Goal: Information Seeking & Learning: Check status

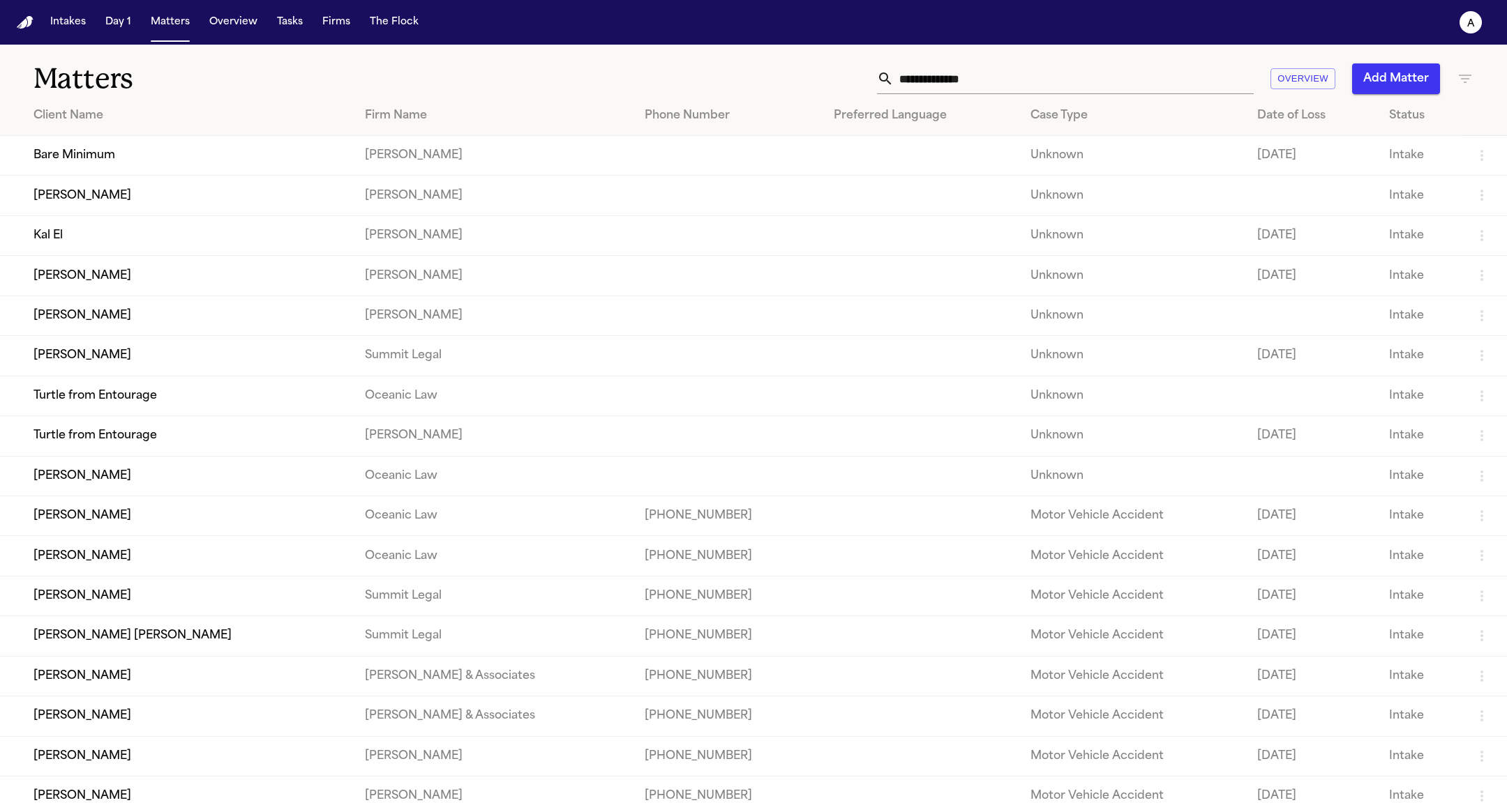
click at [143, 39] on nav "Intakes Day 1 Matters Overview Tasks Firms The Flock a" at bounding box center [753, 22] width 1507 height 44
click at [161, 23] on button "Matters" at bounding box center [170, 23] width 50 height 25
click at [150, 149] on td "Bare Minimum" at bounding box center [177, 156] width 354 height 39
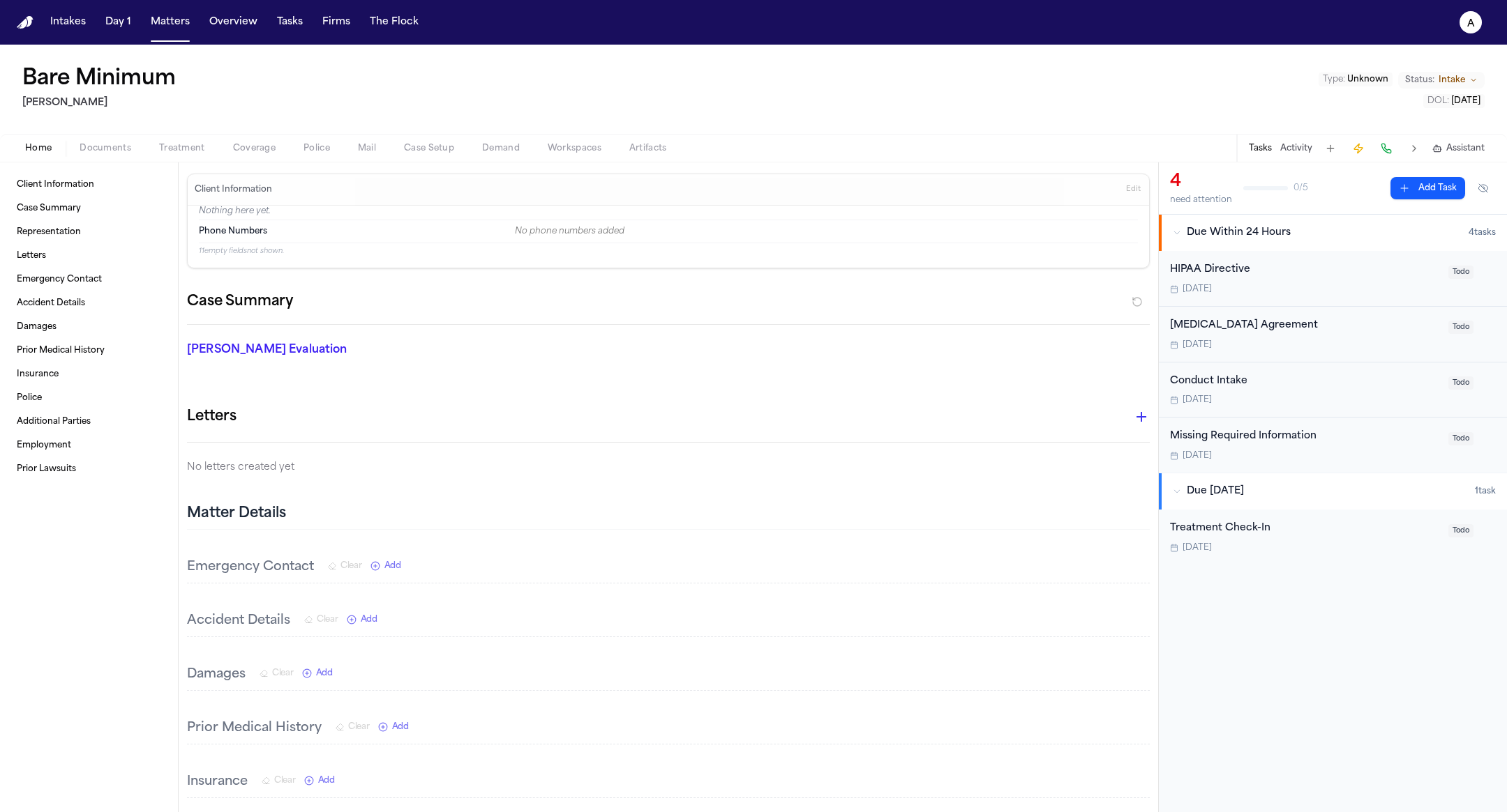
click at [322, 130] on div "Bare Minimum Hecht Type : Unknown Status: Intake DOL : 2025-08-15" at bounding box center [753, 89] width 1507 height 90
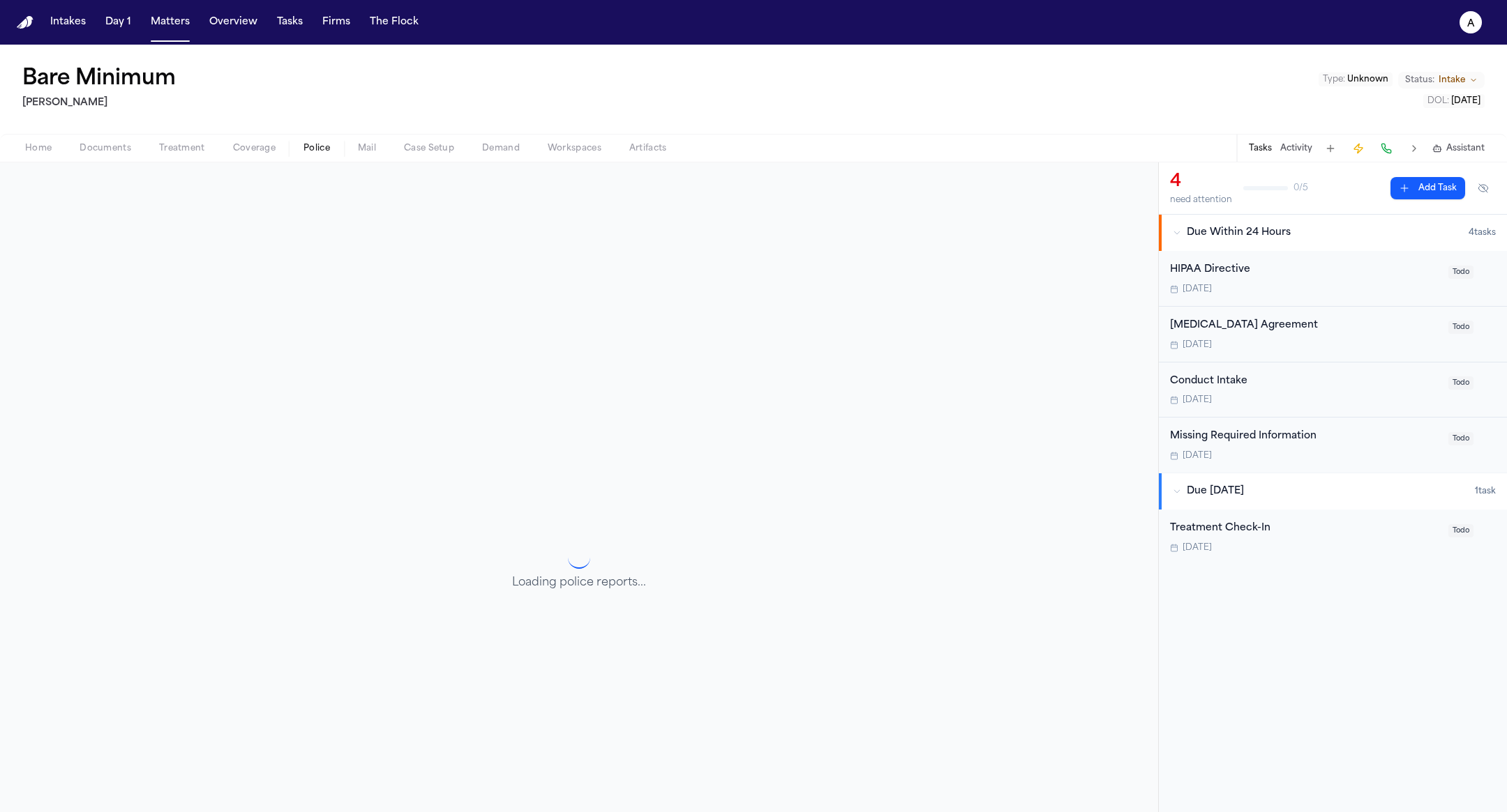
click at [307, 156] on span "button" at bounding box center [316, 156] width 43 height 1
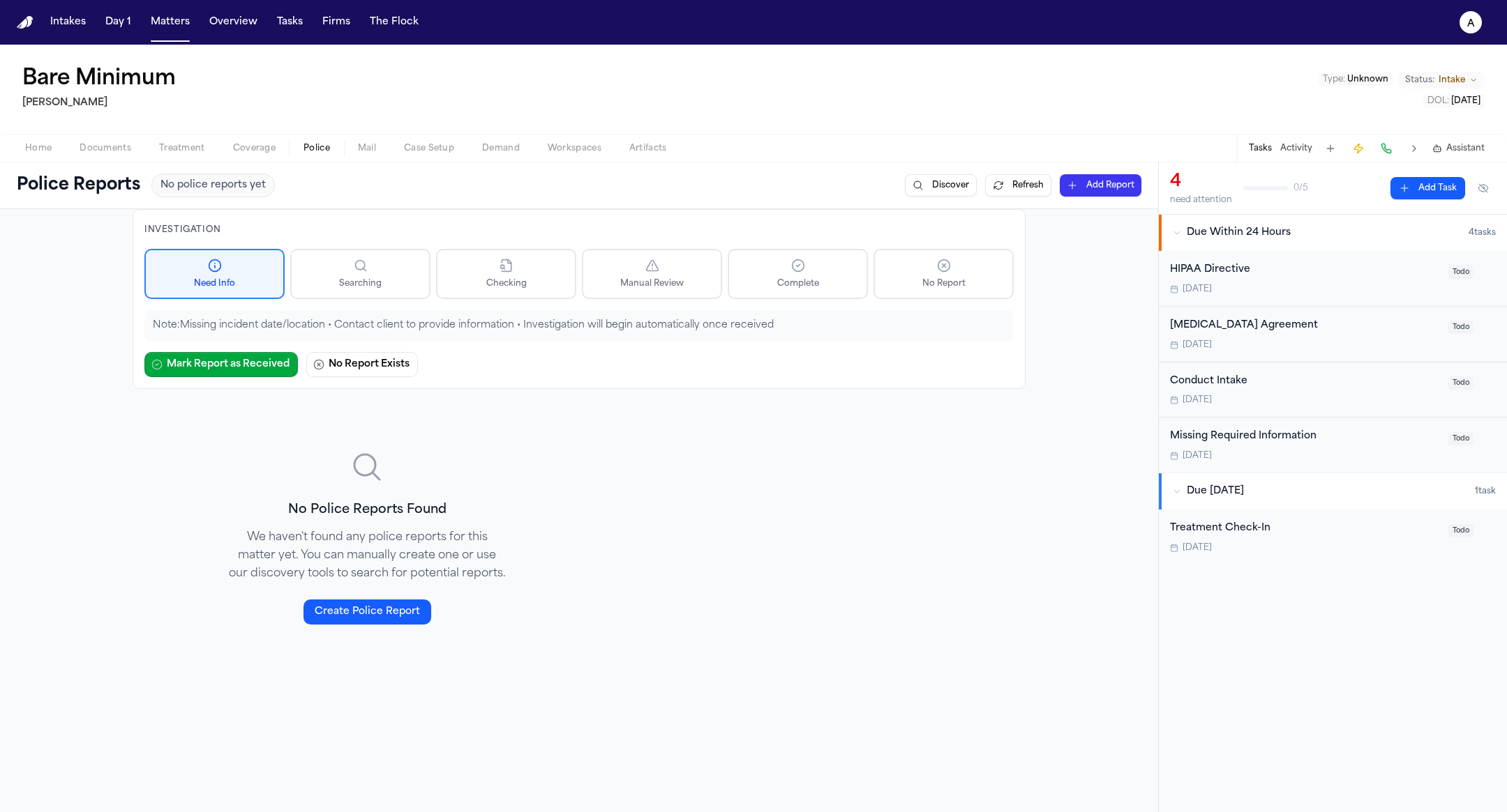
click at [38, 150] on span "Home" at bounding box center [39, 149] width 27 height 11
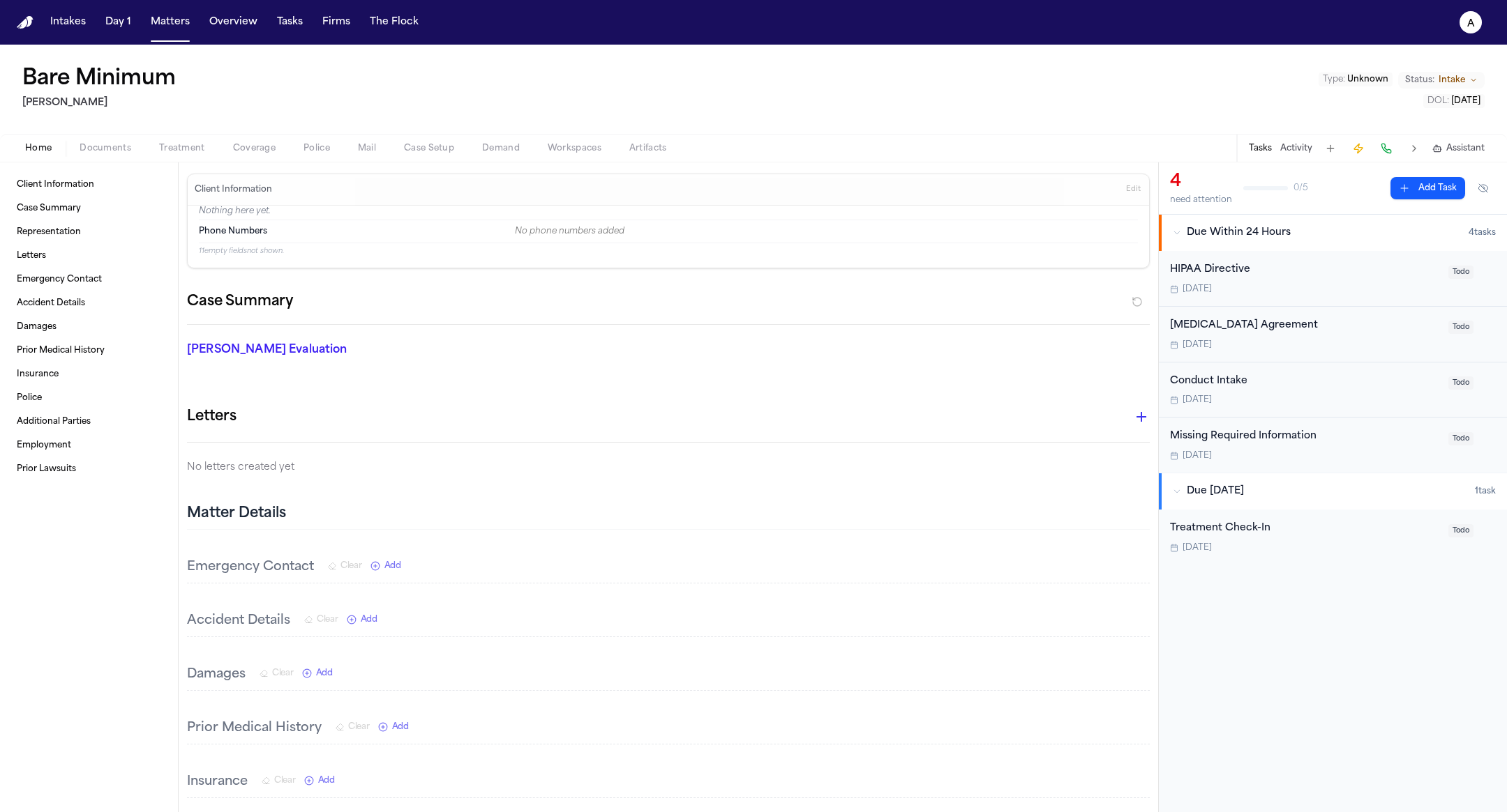
click at [1367, 429] on div "Missing Required Information" at bounding box center [1305, 436] width 270 height 16
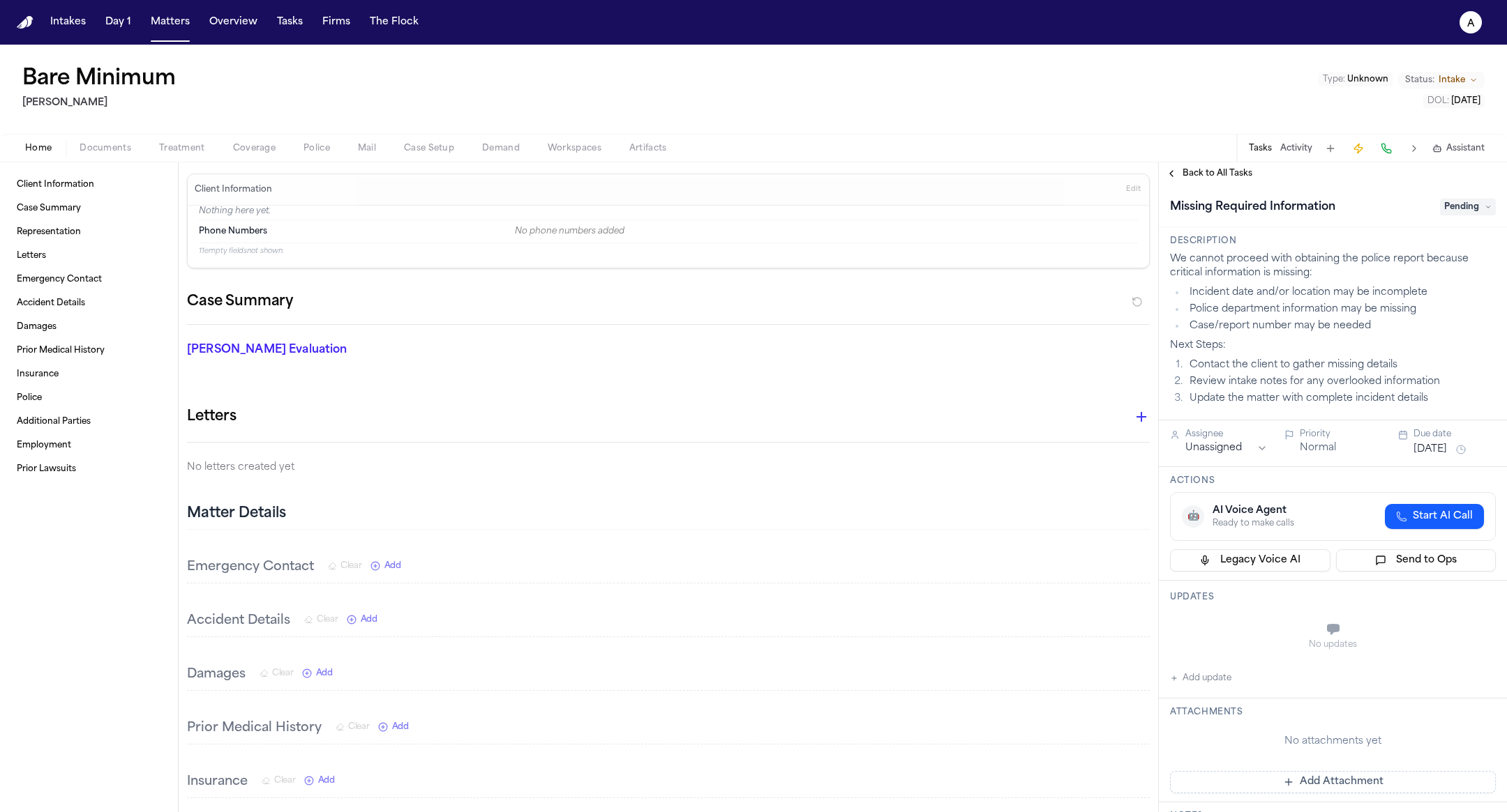
click at [1219, 168] on span "Back to All Tasks" at bounding box center [1217, 173] width 70 height 11
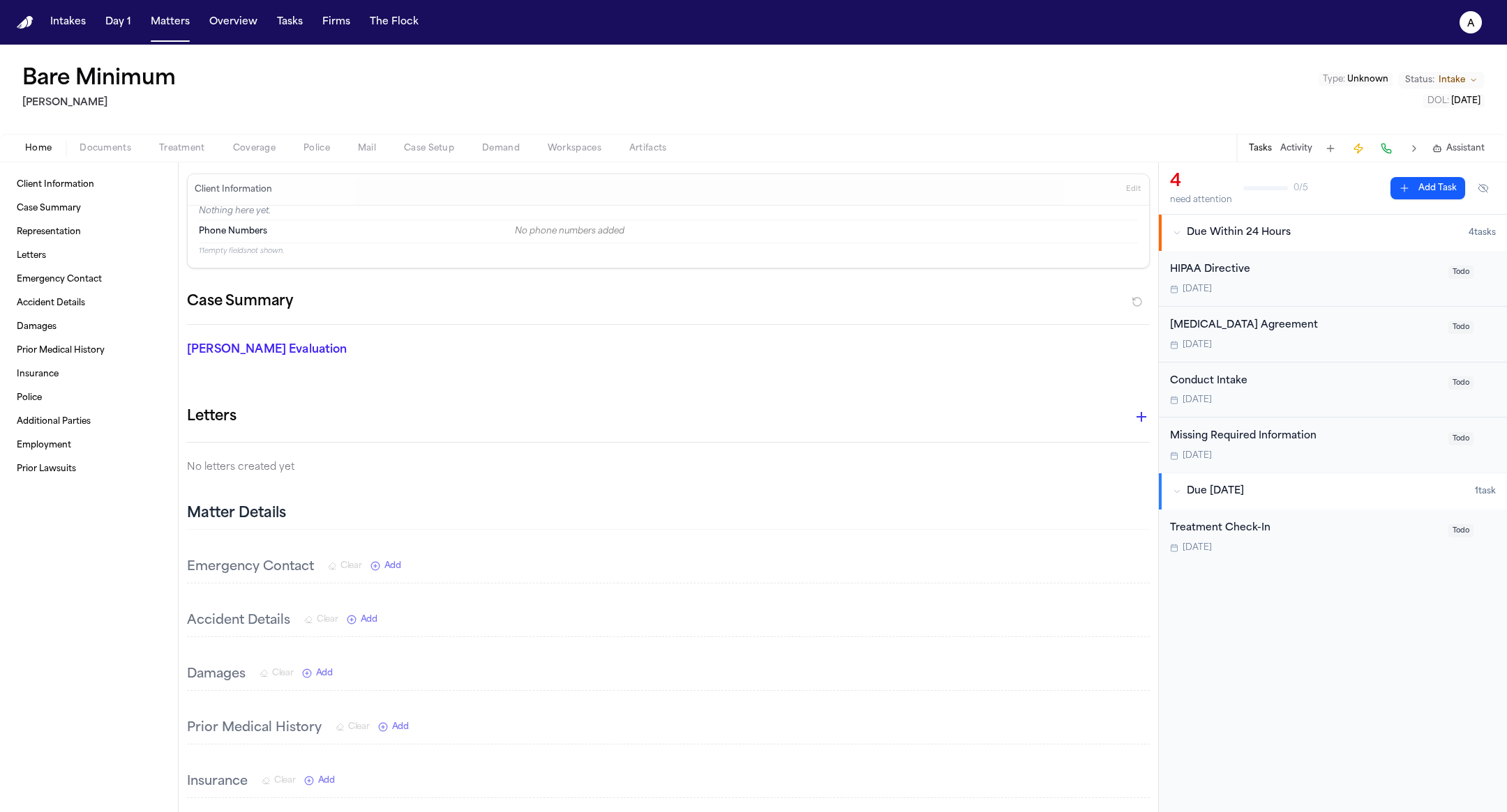
click at [293, 147] on button "Police" at bounding box center [317, 149] width 54 height 17
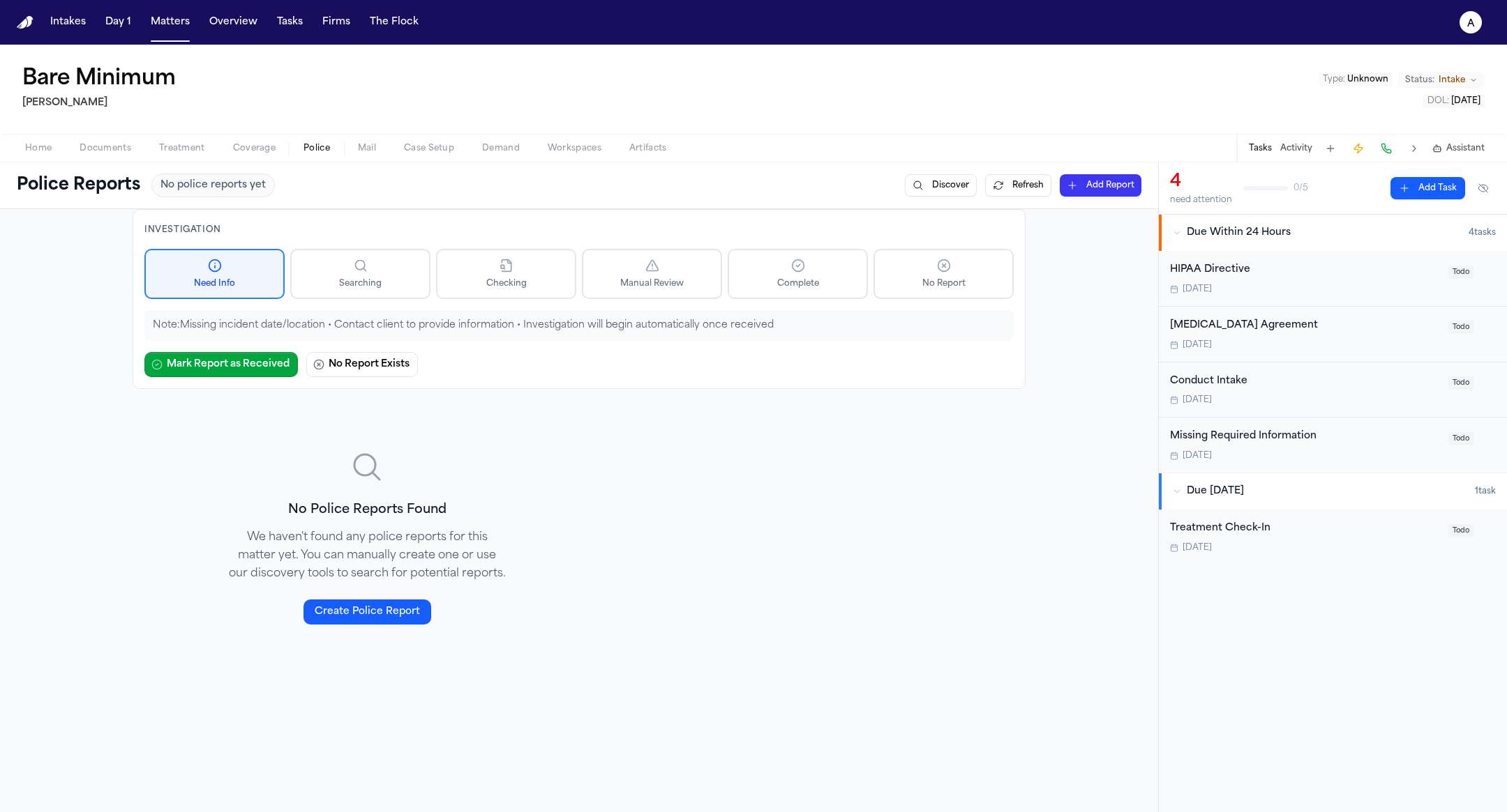
click at [247, 143] on span "Coverage" at bounding box center [254, 149] width 42 height 11
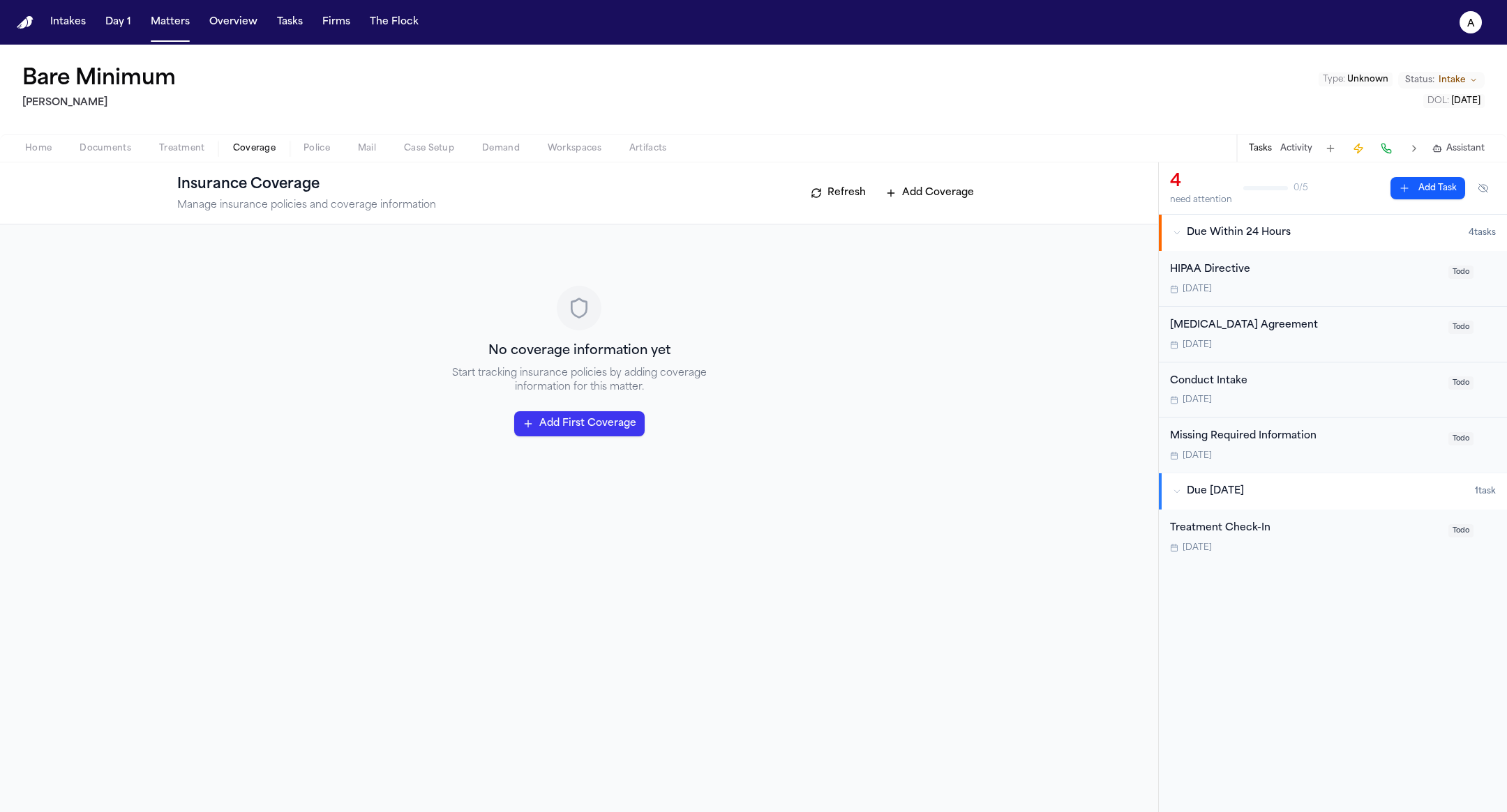
click at [176, 145] on span "Treatment" at bounding box center [182, 149] width 46 height 11
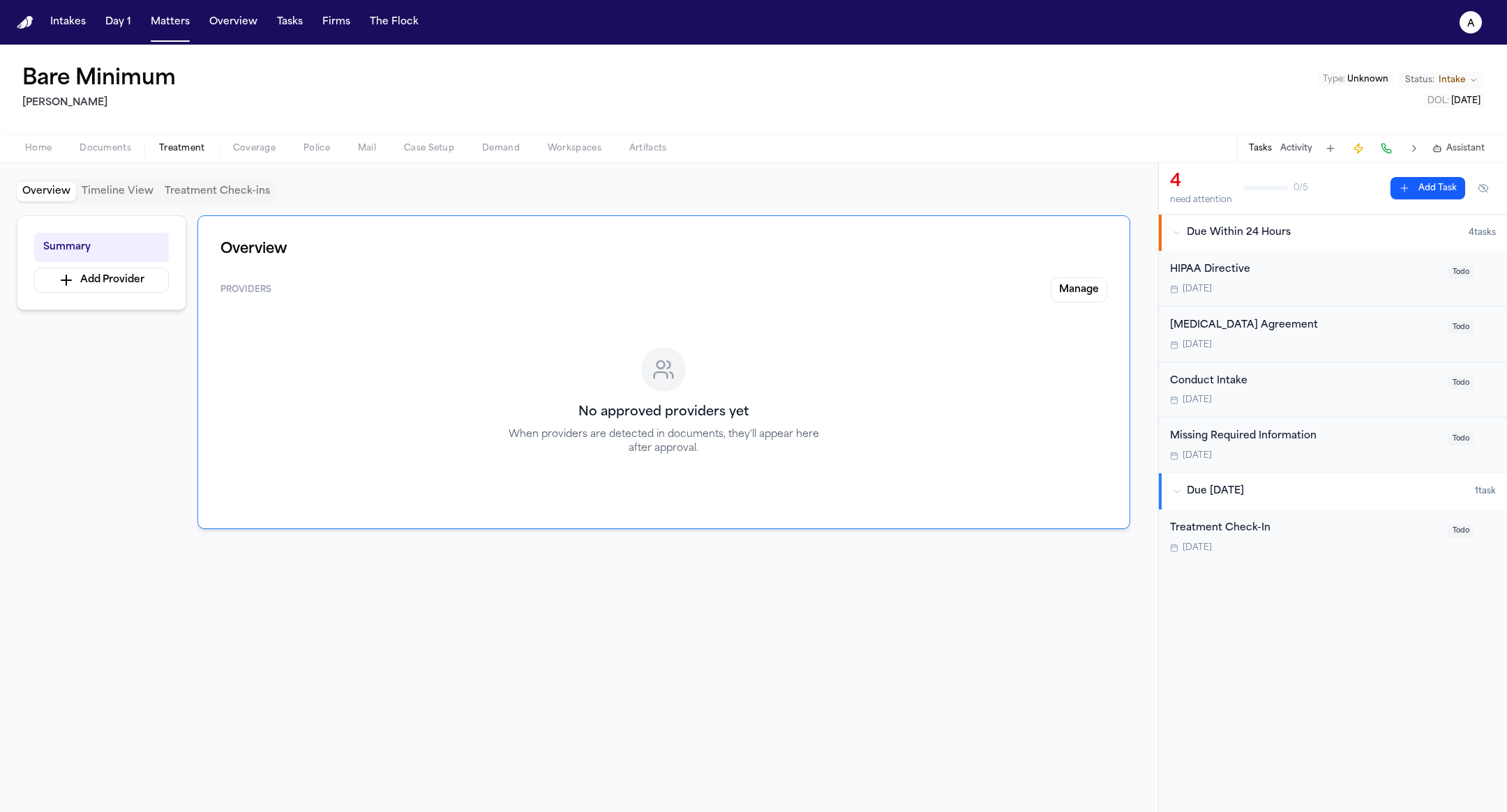
click at [324, 149] on span "Police" at bounding box center [317, 149] width 27 height 11
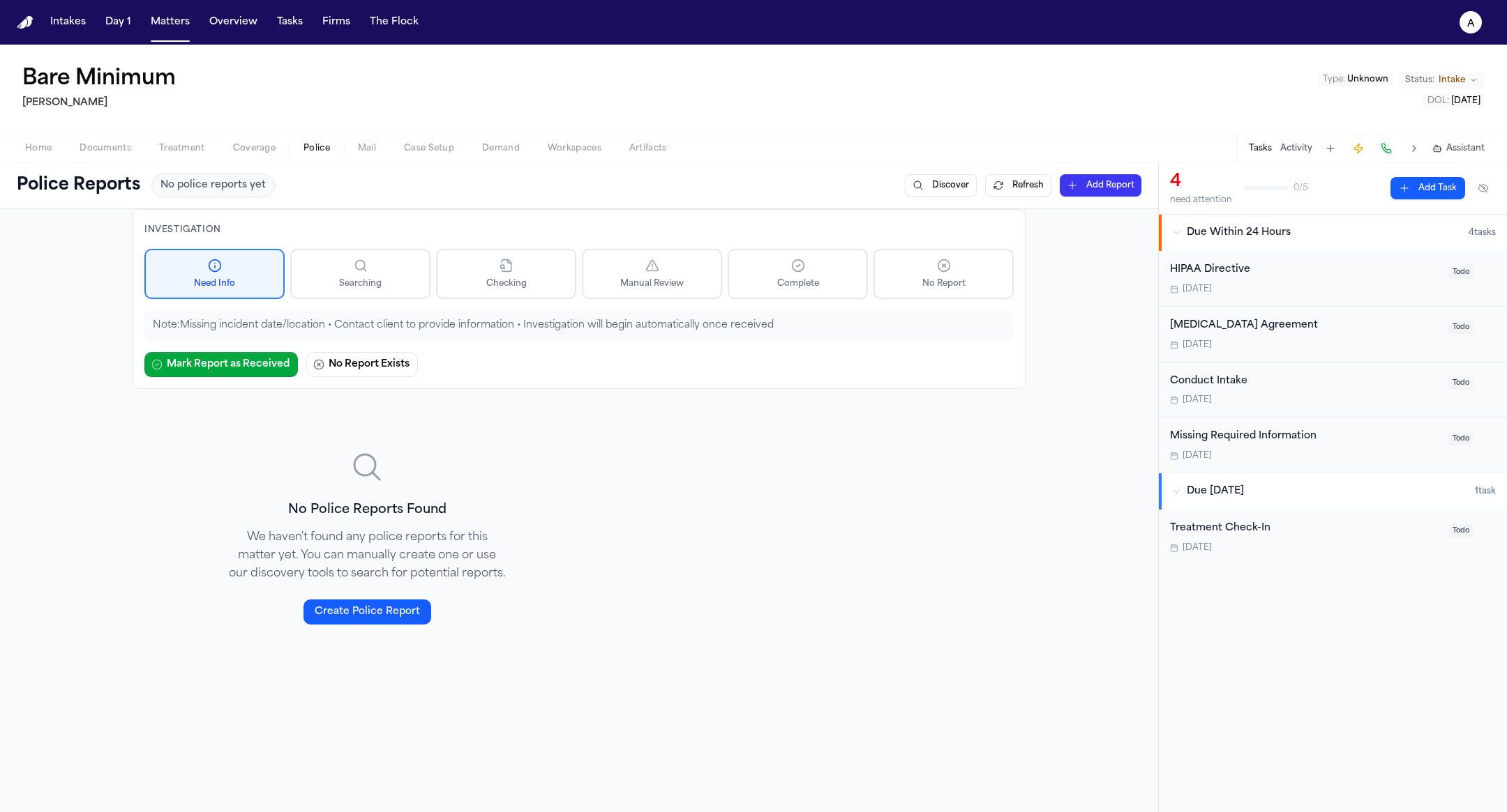
click at [264, 465] on div at bounding box center [367, 467] width 279 height 33
click at [363, 530] on p "We haven't found any police reports for this matter yet. You can manually creat…" at bounding box center [367, 555] width 279 height 54
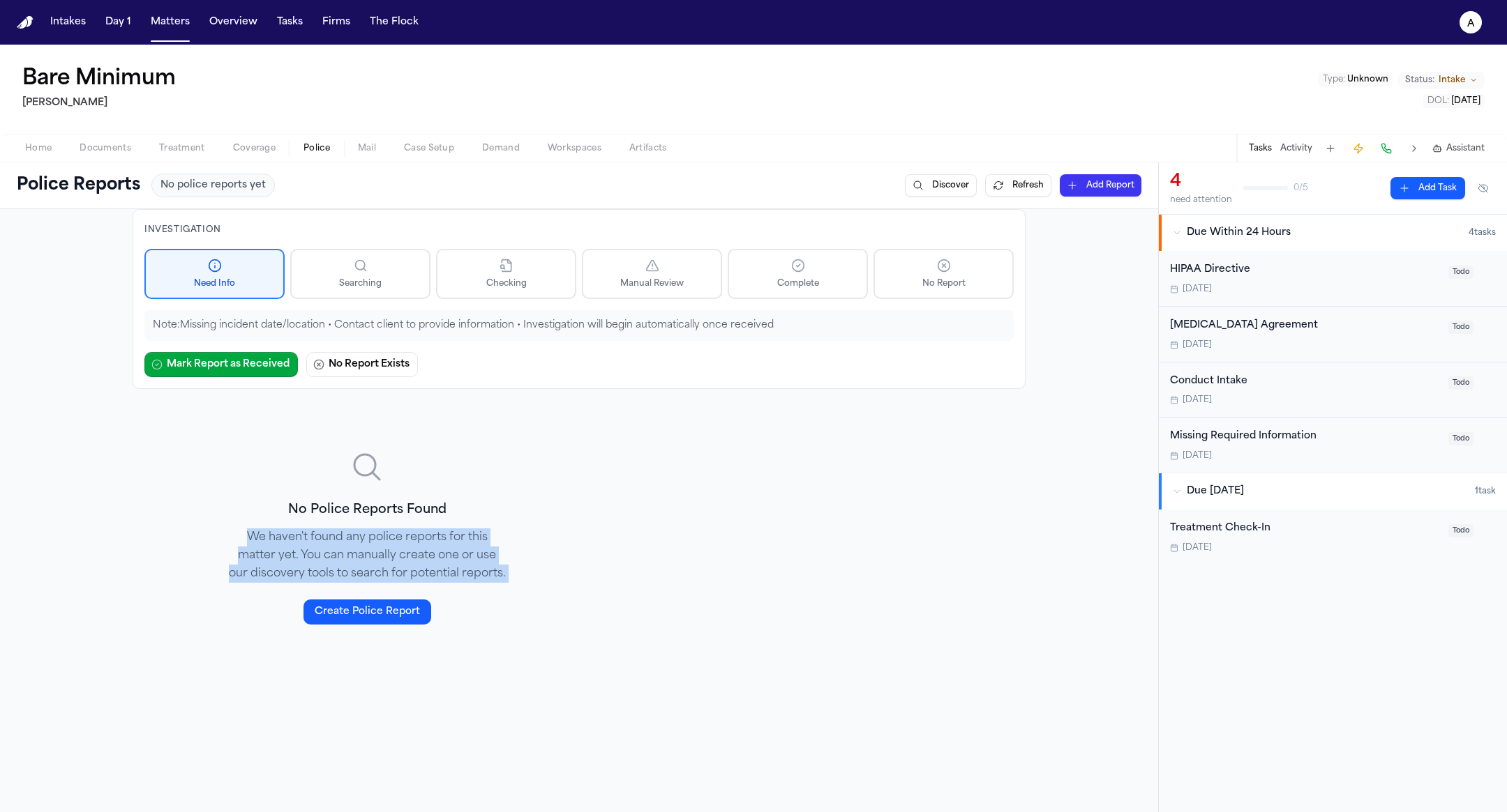
click at [434, 529] on p "We haven't found any police reports for this matter yet. You can manually creat…" at bounding box center [367, 555] width 279 height 54
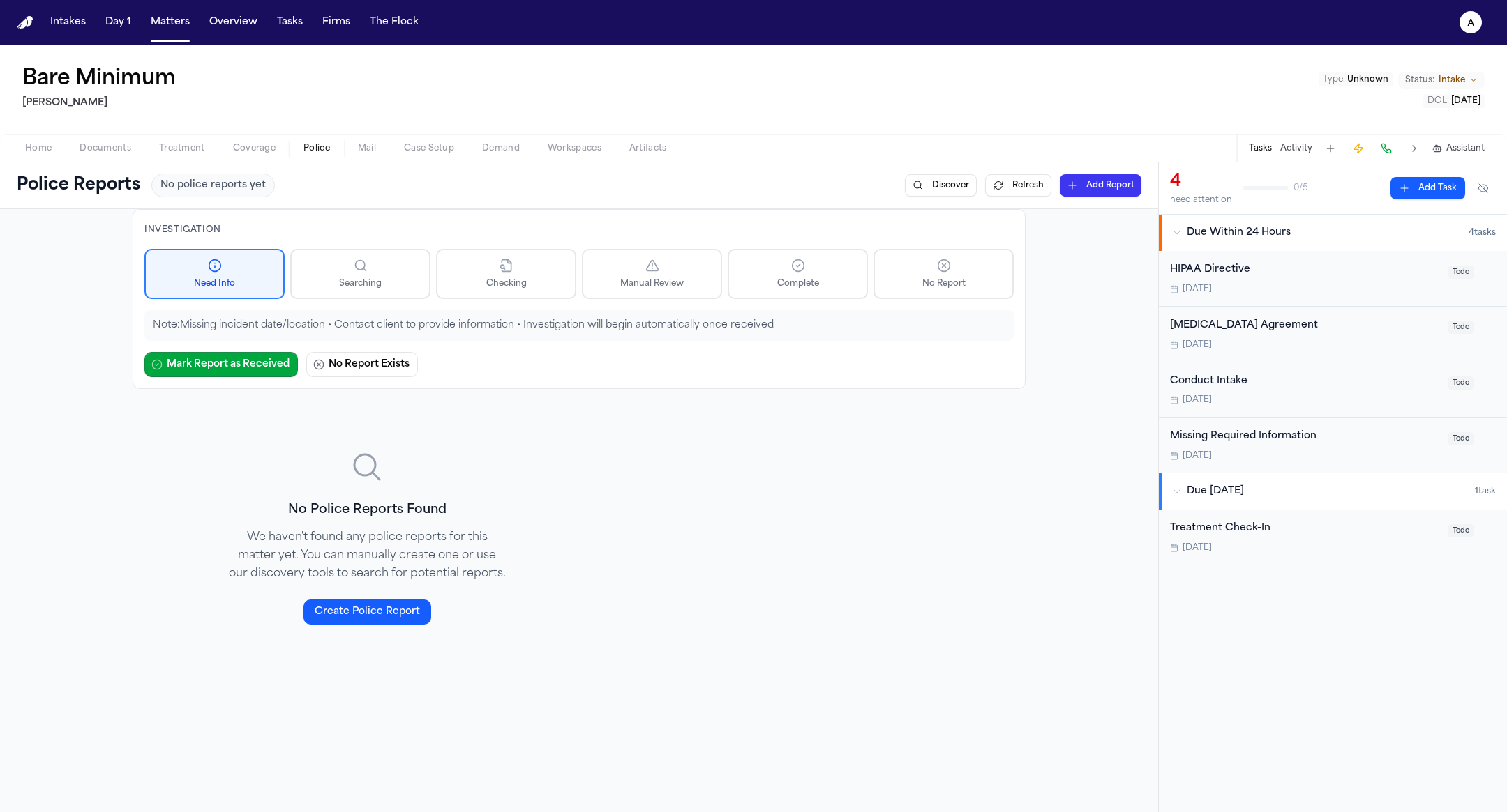
click at [434, 529] on p "We haven't found any police reports for this matter yet. You can manually creat…" at bounding box center [367, 555] width 279 height 54
click at [414, 500] on h3 "No Police Reports Found" at bounding box center [367, 510] width 279 height 20
click at [391, 511] on h3 "No Police Reports Found" at bounding box center [367, 510] width 279 height 20
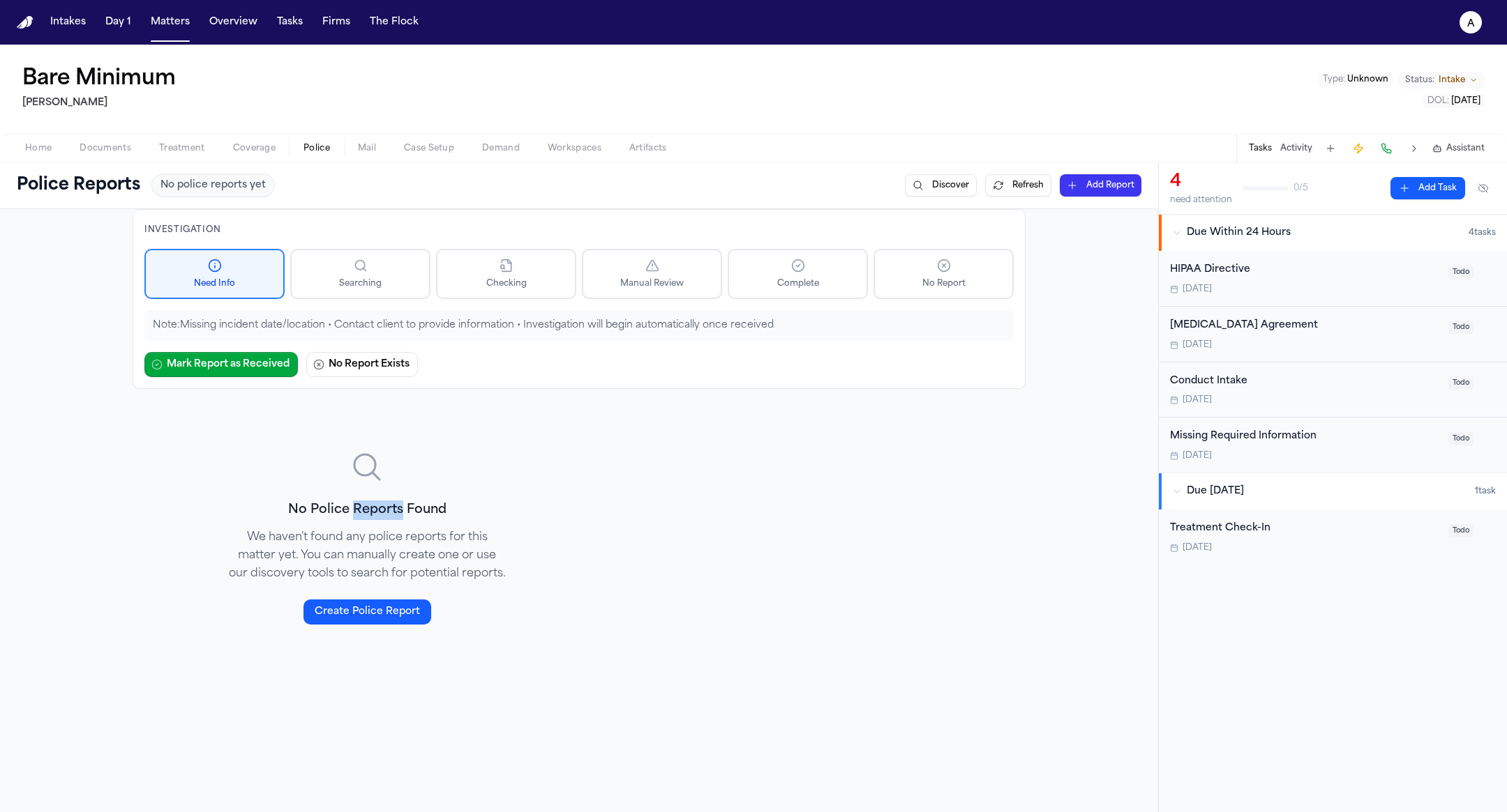
click at [378, 548] on p "We haven't found any police reports for this matter yet. You can manually creat…" at bounding box center [367, 555] width 279 height 54
click at [939, 184] on button "Discover" at bounding box center [941, 185] width 72 height 23
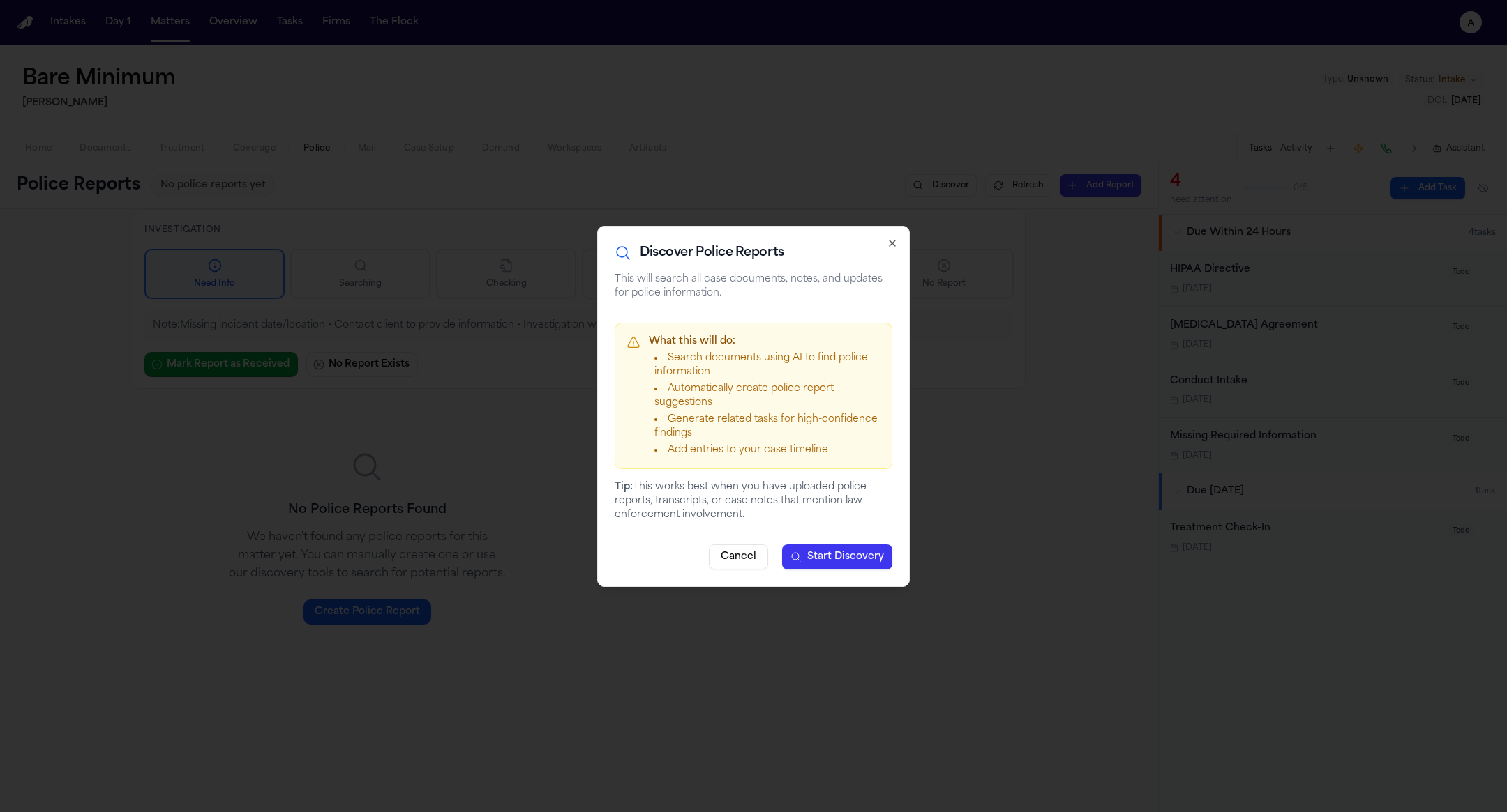
click at [818, 568] on button "Start Discovery" at bounding box center [837, 558] width 110 height 25
click at [743, 562] on div "Cancel Discovering..." at bounding box center [753, 558] width 278 height 25
click at [886, 240] on icon "button" at bounding box center [892, 243] width 11 height 11
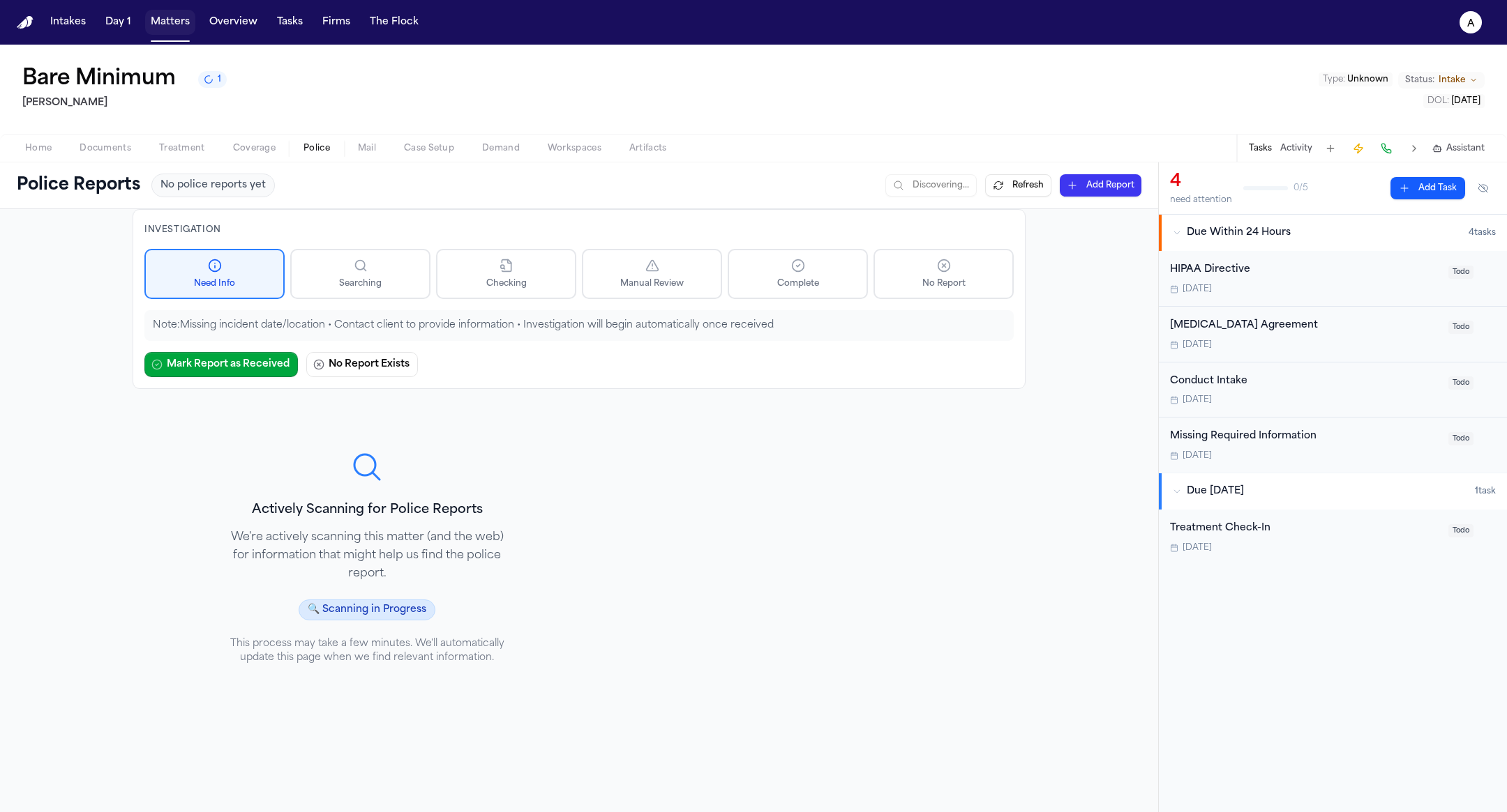
click at [156, 20] on button "Matters" at bounding box center [170, 23] width 50 height 25
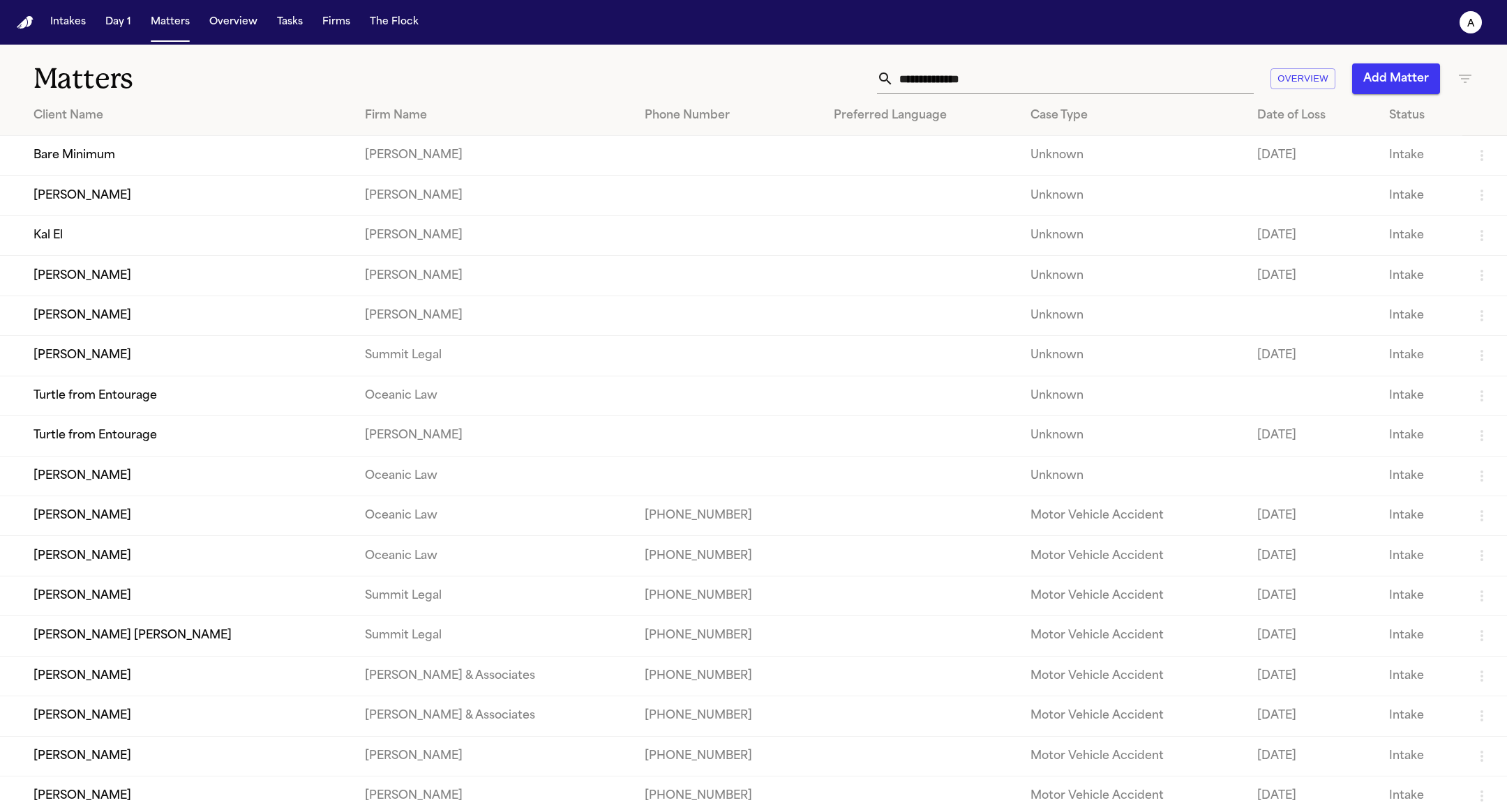
click at [162, 216] on td "[PERSON_NAME]" at bounding box center [177, 195] width 354 height 39
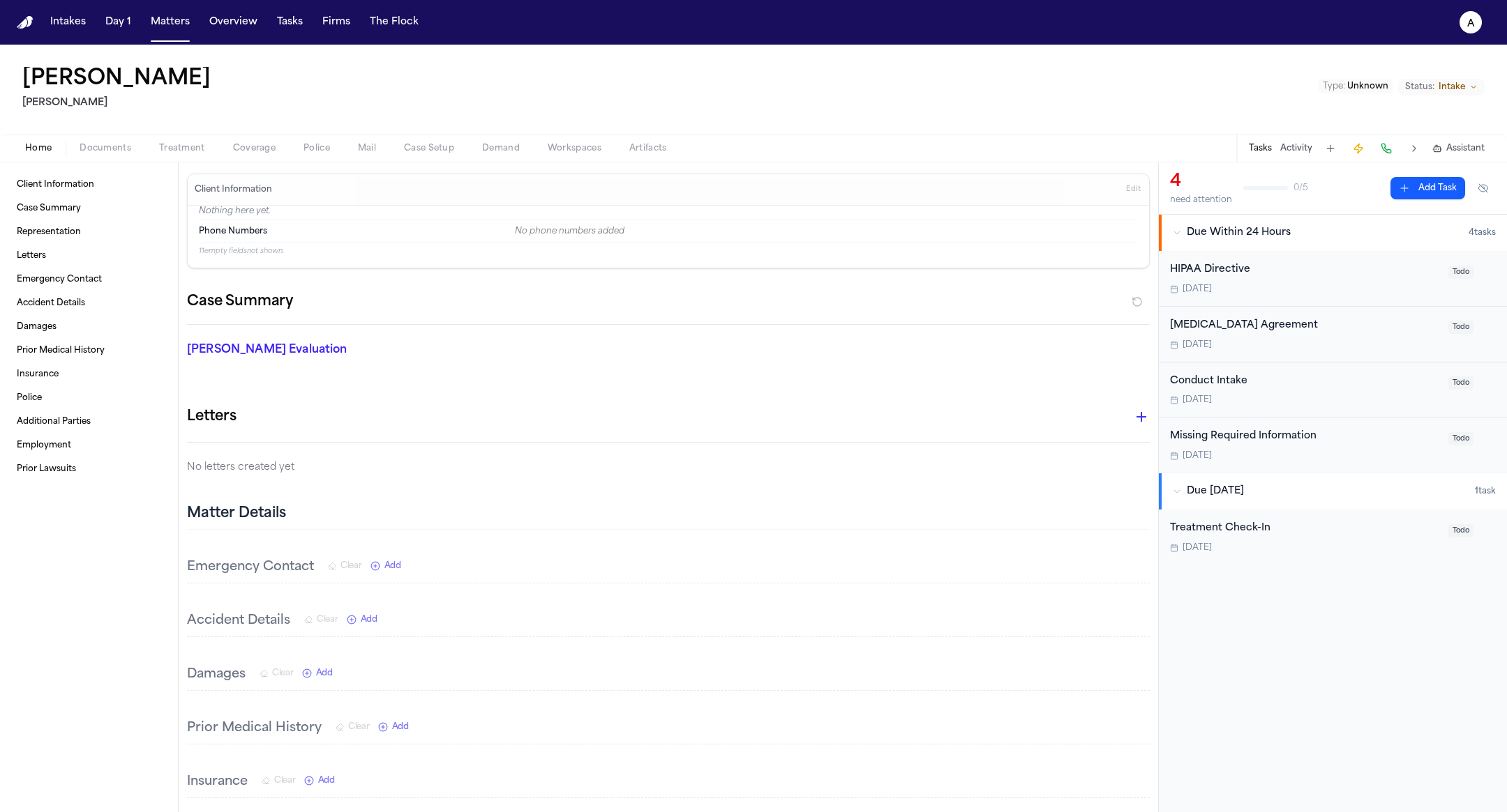
click at [295, 149] on button "Police" at bounding box center [317, 149] width 54 height 17
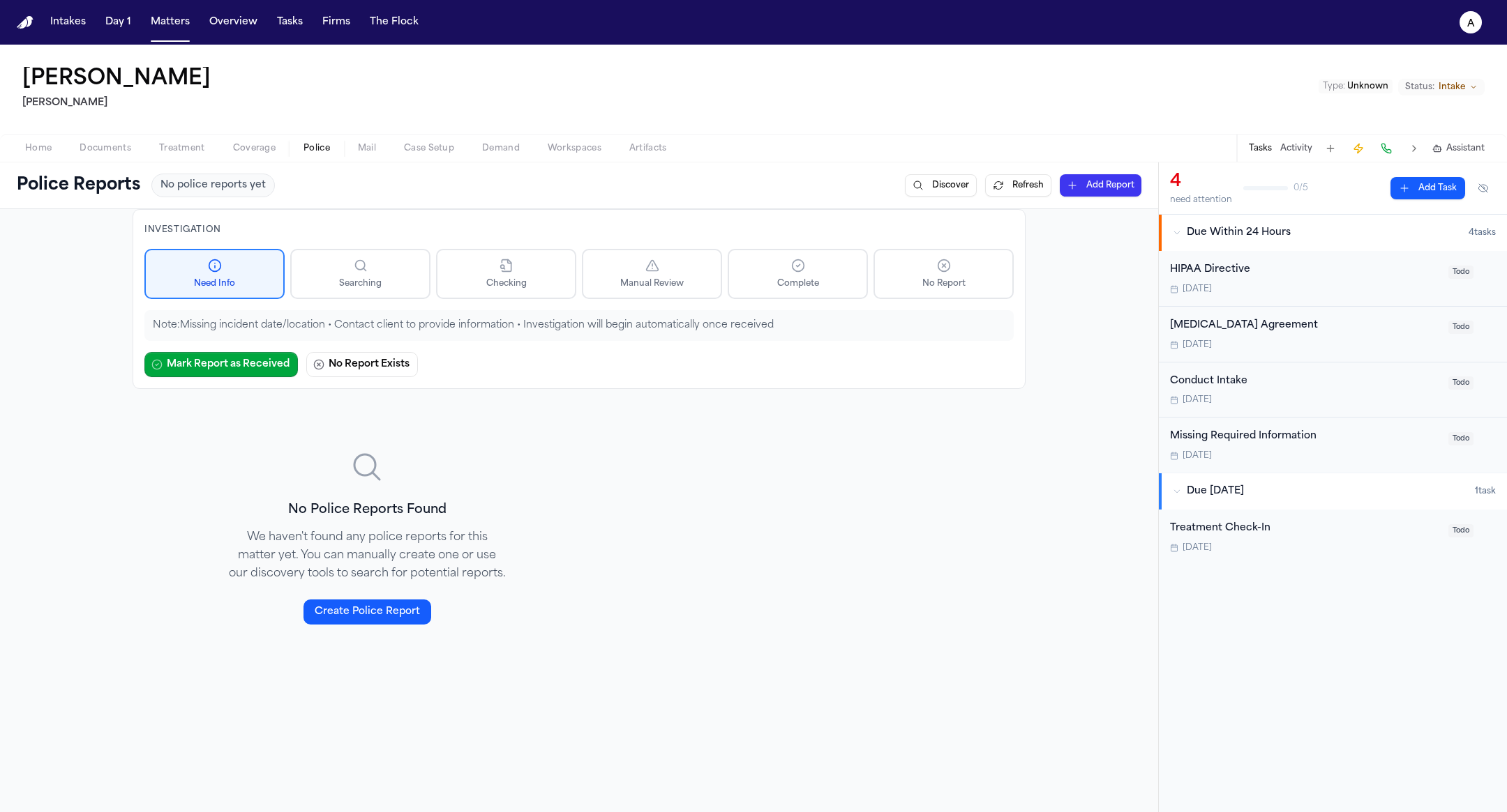
click at [227, 154] on button "Coverage" at bounding box center [255, 149] width 71 height 17
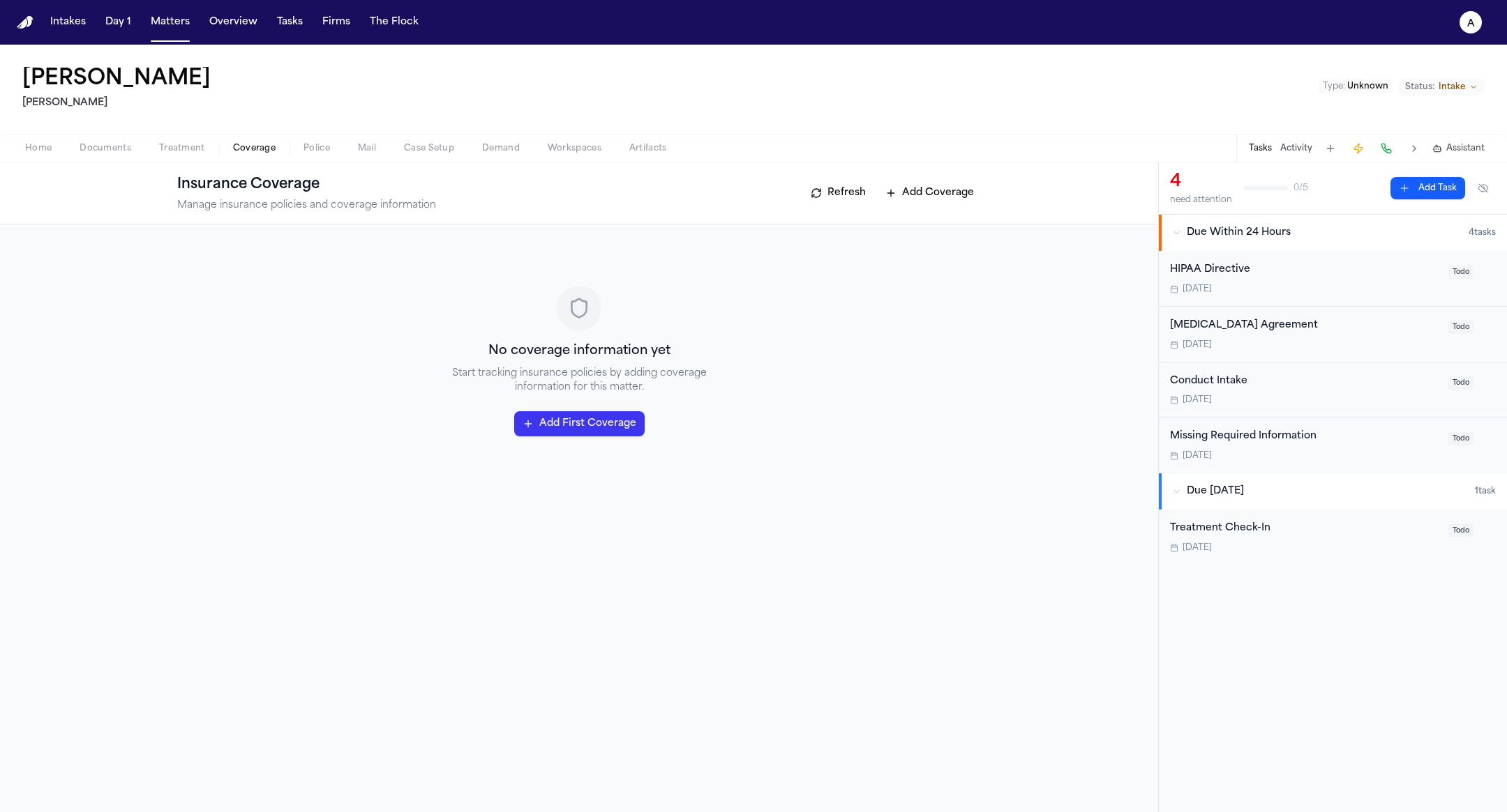
click at [355, 148] on button "Mail" at bounding box center [367, 149] width 46 height 17
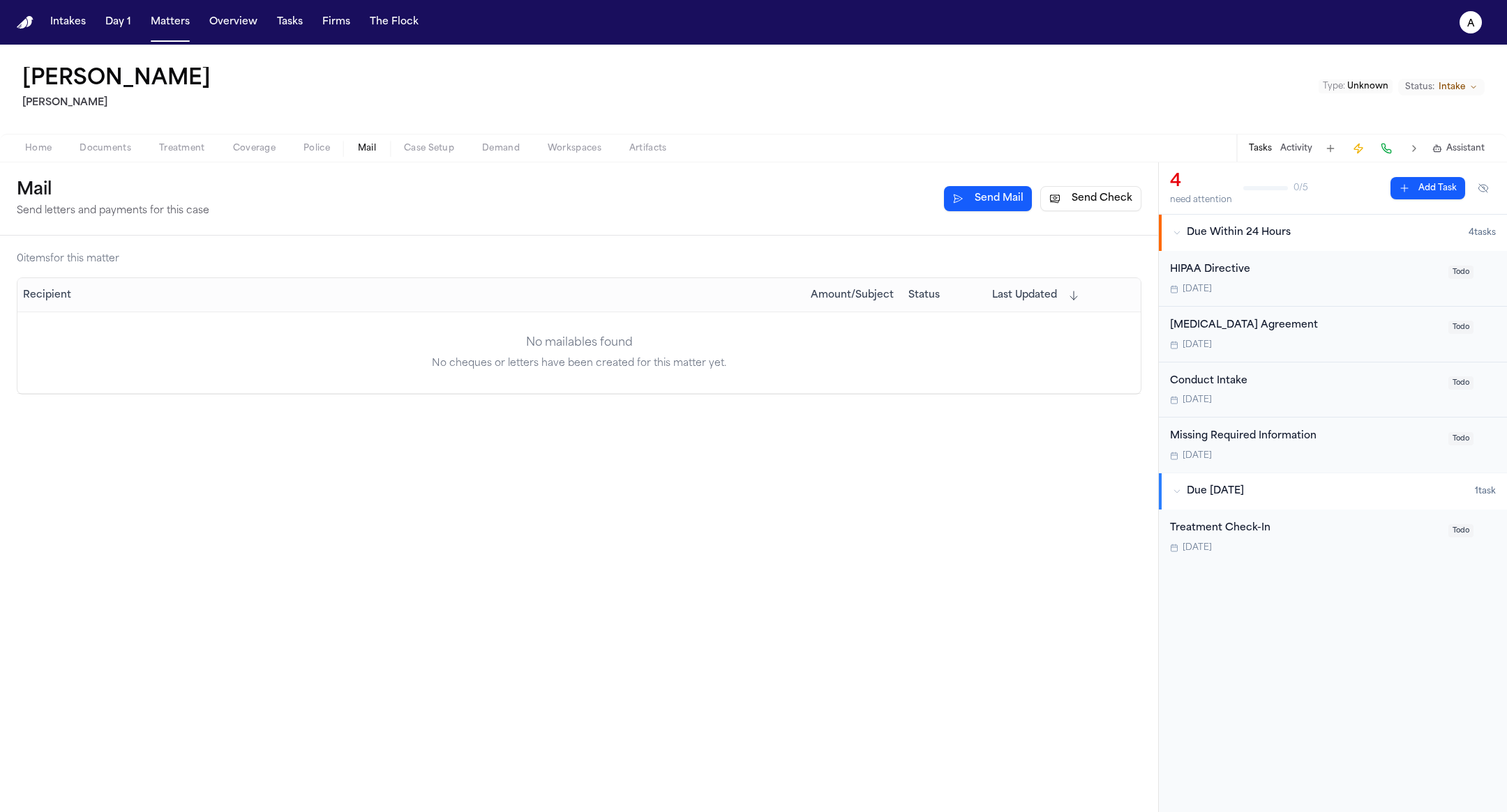
click at [312, 143] on span "Police" at bounding box center [317, 149] width 27 height 11
